Goal: Information Seeking & Learning: Learn about a topic

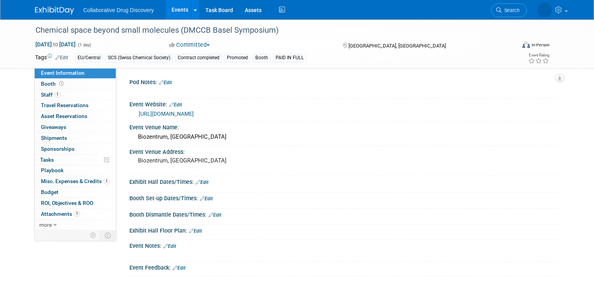
click at [176, 9] on link "Events" at bounding box center [180, 9] width 28 height 19
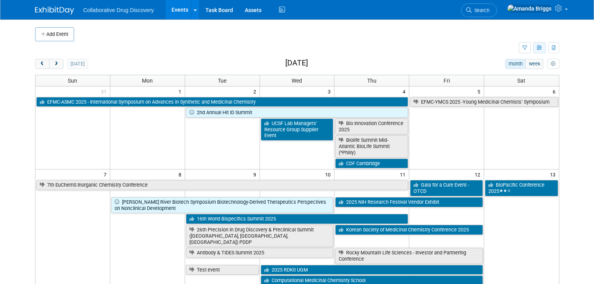
click at [543, 48] on icon "button" at bounding box center [540, 48] width 6 height 5
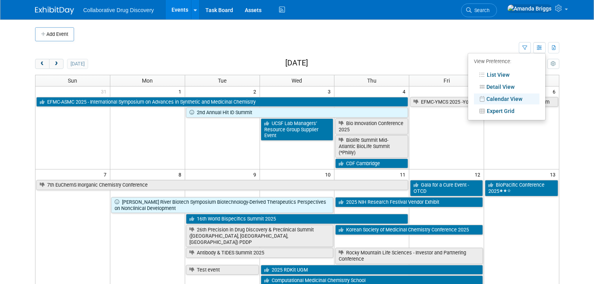
click at [506, 98] on link "Calendar View" at bounding box center [507, 99] width 66 height 11
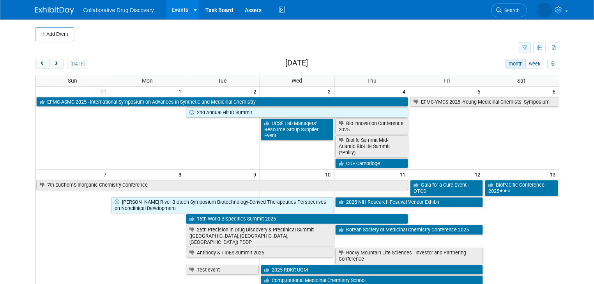
click at [528, 47] on icon "button" at bounding box center [524, 48] width 5 height 5
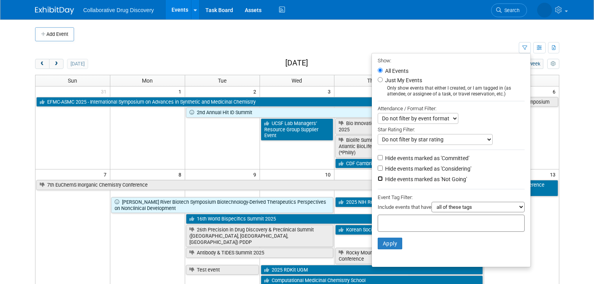
click at [383, 178] on input "Hide events marked as 'Not Going'" at bounding box center [380, 178] width 5 height 5
checkbox input "true"
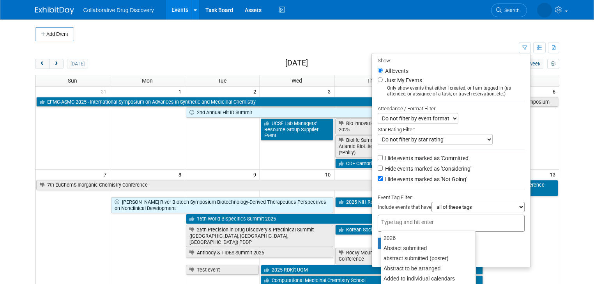
click at [389, 220] on input "text" at bounding box center [412, 222] width 62 height 8
type input "eu"
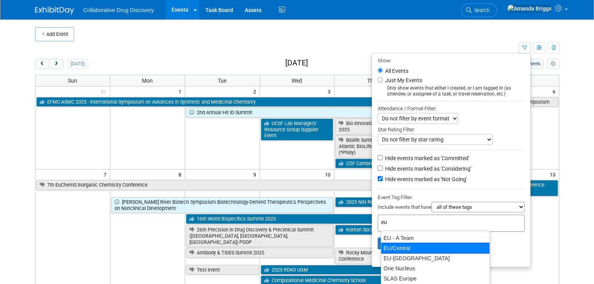
click at [393, 246] on div "EU/Central" at bounding box center [435, 248] width 109 height 11
type input "EU/Central"
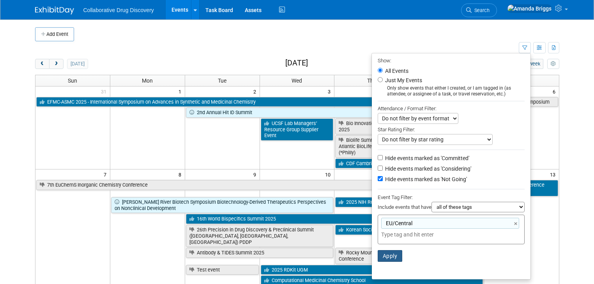
click at [391, 255] on button "Apply" at bounding box center [390, 256] width 25 height 12
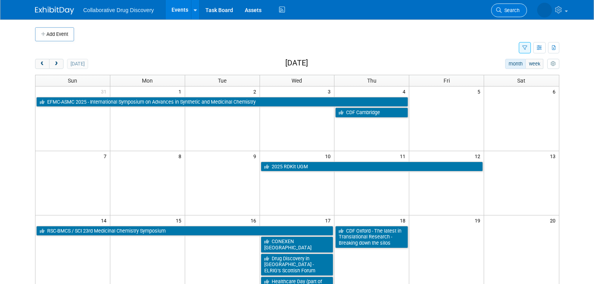
click at [513, 9] on span "Search" at bounding box center [511, 10] width 18 height 6
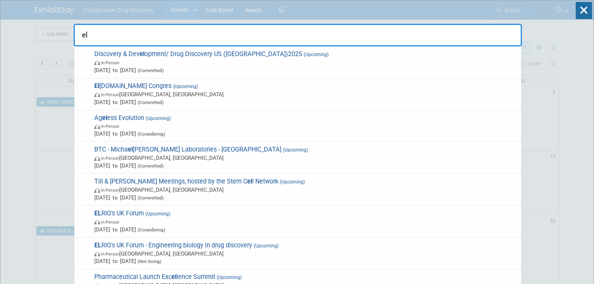
type input "e"
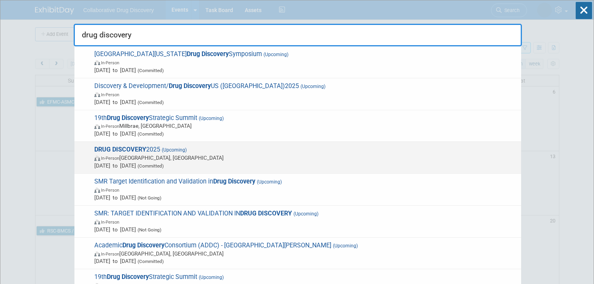
type input "drug discovery"
click at [133, 151] on strong "DRUG DISCOVERY" at bounding box center [120, 149] width 52 height 7
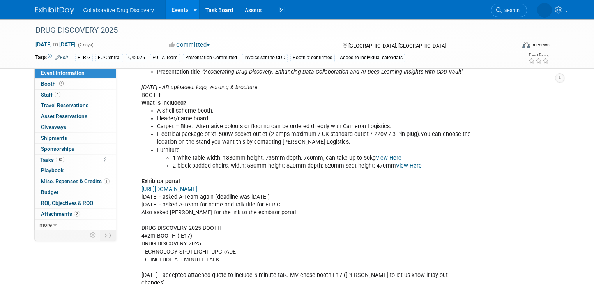
scroll to position [655, 0]
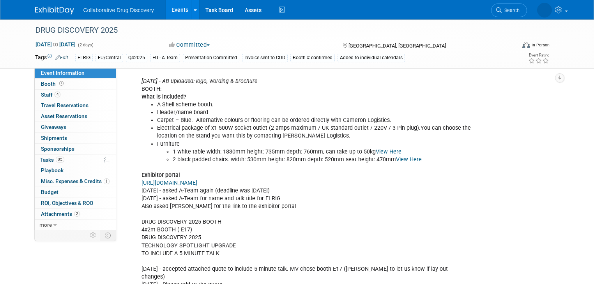
click at [197, 180] on link "https://elrig.eventsair.com/ExhibitionPortal/Account/Login?ReturnUrl=%2FExhibit…" at bounding box center [170, 183] width 56 height 7
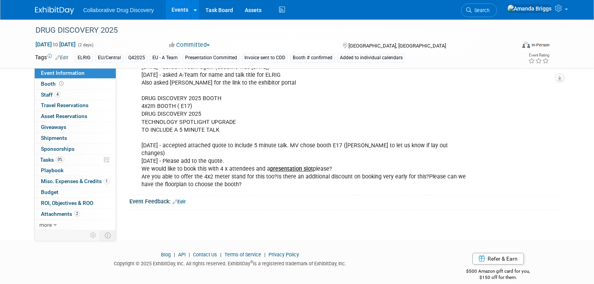
scroll to position [747, 0]
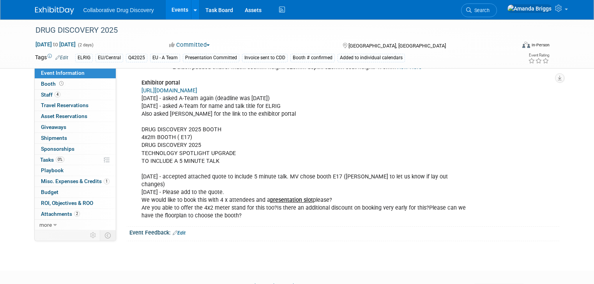
click at [197, 87] on link "https://elrig.eventsair.com/ExhibitionPortal/Account/Login?ReturnUrl=%2FExhibit…" at bounding box center [170, 90] width 56 height 7
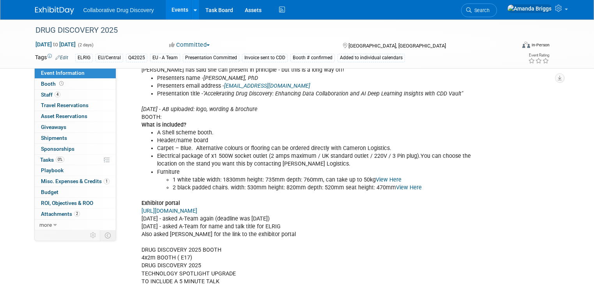
scroll to position [685, 0]
